Goal: Task Accomplishment & Management: Manage account settings

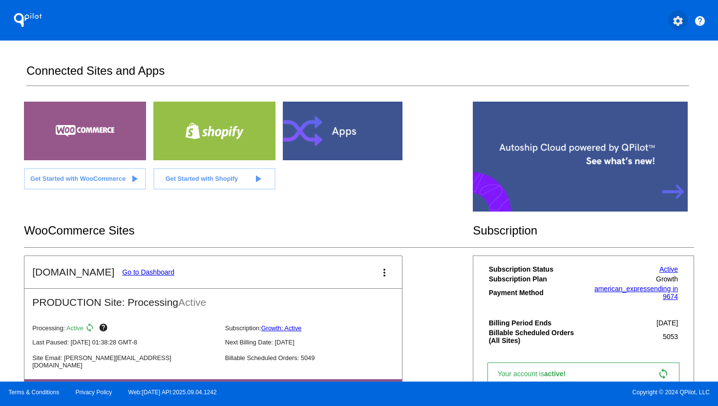
click at [679, 21] on mat-icon "settings" at bounding box center [678, 21] width 12 height 12
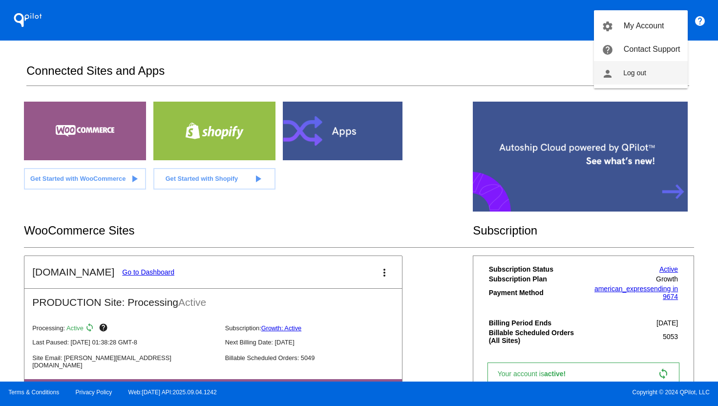
click at [673, 78] on button "person Log out" at bounding box center [641, 72] width 94 height 23
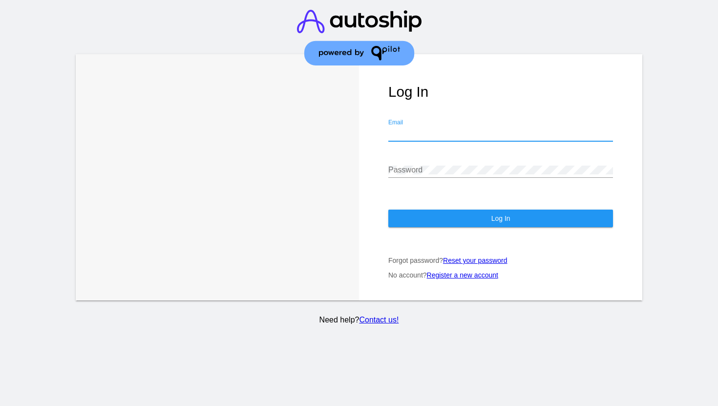
click at [430, 132] on input "Email" at bounding box center [500, 133] width 225 height 9
type input "[PERSON_NAME][EMAIL_ADDRESS][DOMAIN_NAME]"
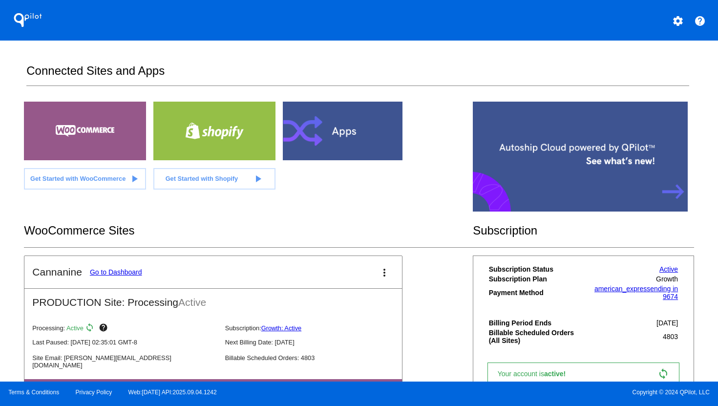
click at [102, 273] on link "Go to Dashboard" at bounding box center [116, 272] width 52 height 8
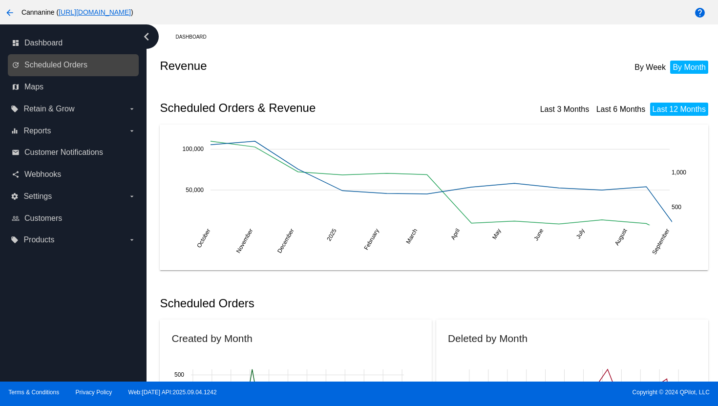
click at [90, 62] on link "update Scheduled Orders" at bounding box center [74, 65] width 124 height 16
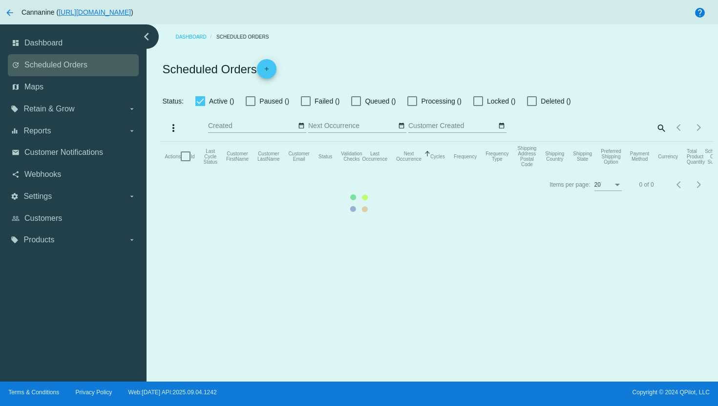
checkbox input "true"
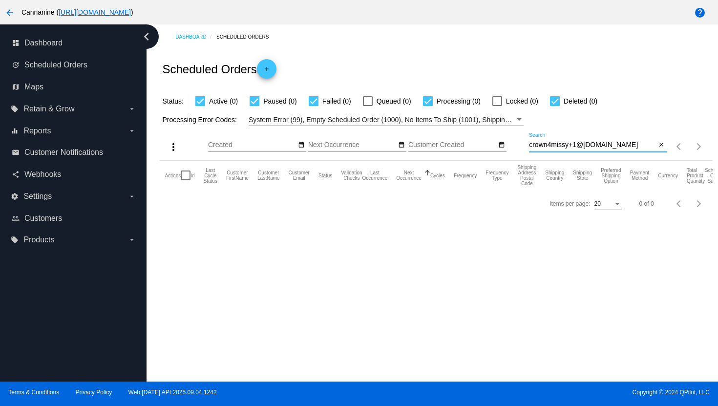
click at [567, 142] on input "crown4missy+1@[DOMAIN_NAME]" at bounding box center [592, 145] width 127 height 8
paste input "[EMAIL_ADDRESS]"
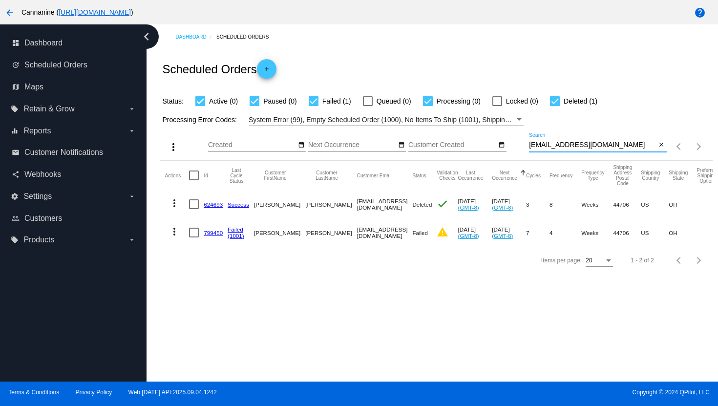
type input "[EMAIL_ADDRESS][DOMAIN_NAME]"
click at [176, 235] on mat-icon "more_vert" at bounding box center [175, 232] width 12 height 12
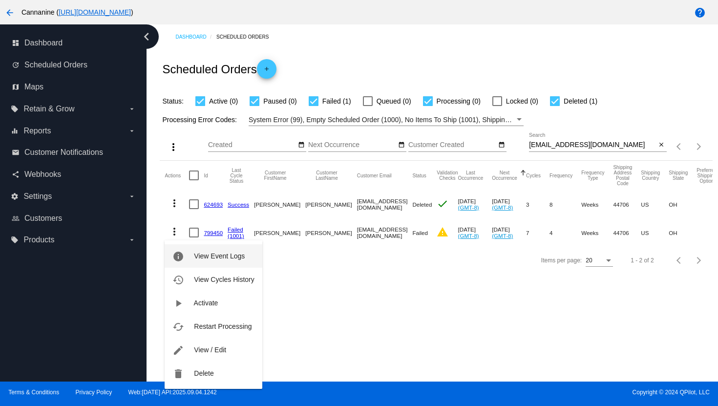
click at [189, 263] on button "info View Event Logs" at bounding box center [213, 255] width 97 height 23
